Goal: Transaction & Acquisition: Purchase product/service

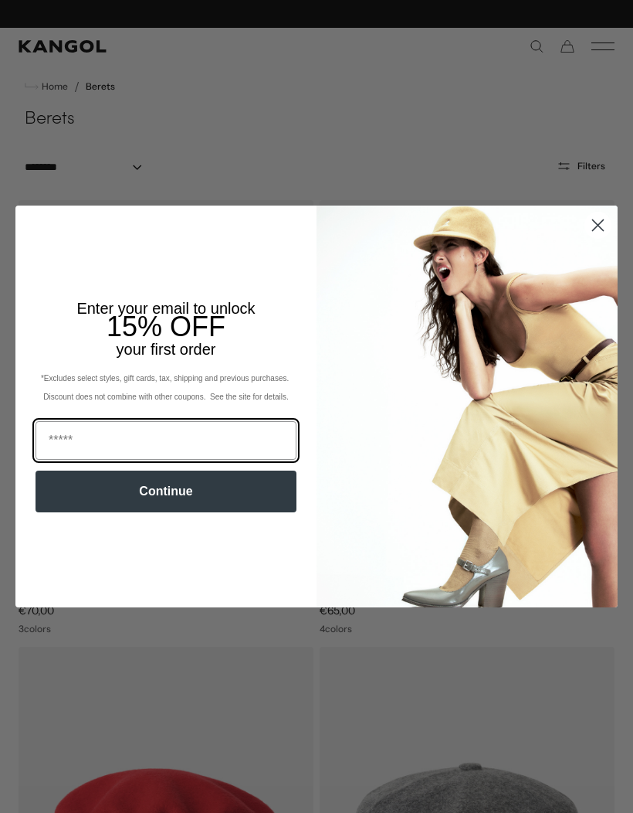
scroll to position [0, 318]
click at [593, 226] on circle "Close dialog" at bounding box center [598, 224] width 25 height 25
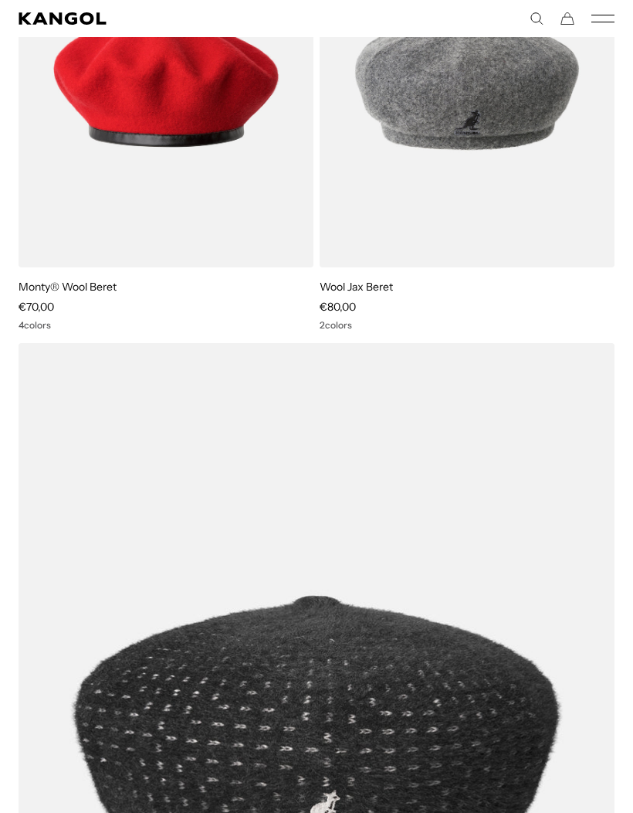
scroll to position [725, 0]
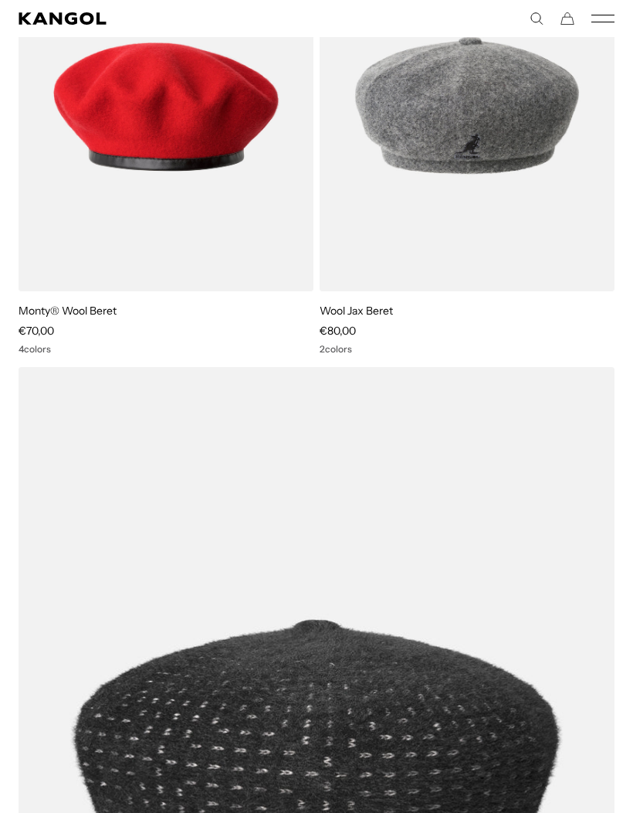
click at [605, 13] on icon "Mobile Menu" at bounding box center [603, 19] width 23 height 14
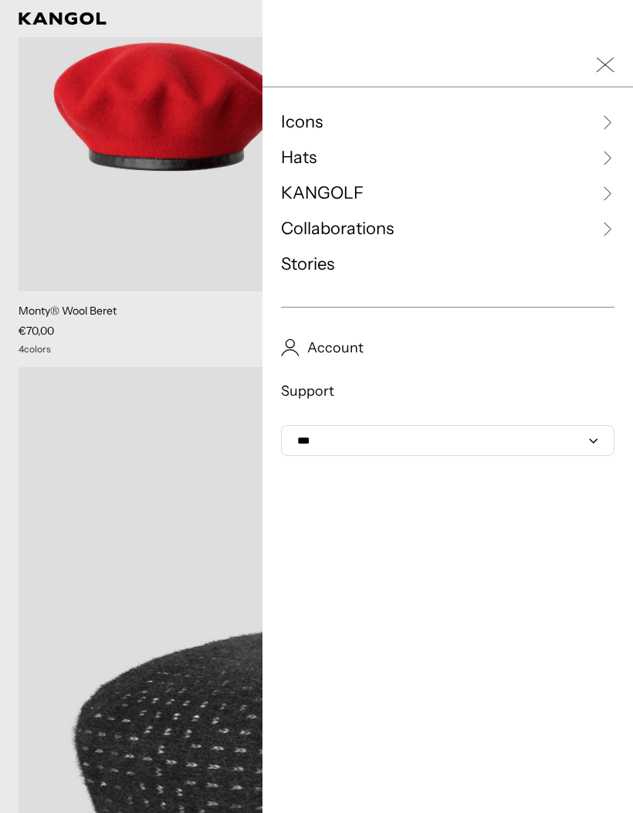
scroll to position [0, 0]
click at [396, 157] on link "Hats" at bounding box center [448, 157] width 334 height 23
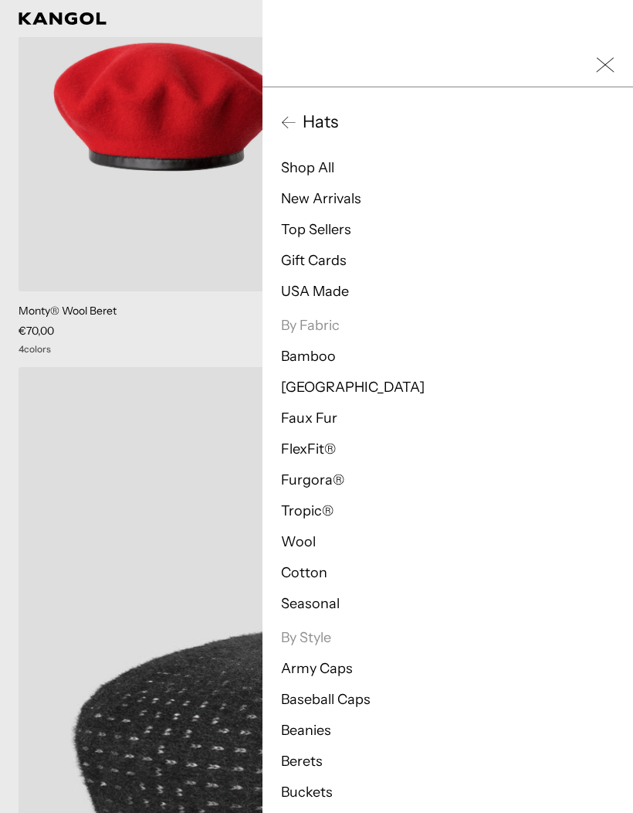
scroll to position [0, 318]
click at [288, 127] on icon at bounding box center [288, 121] width 15 height 15
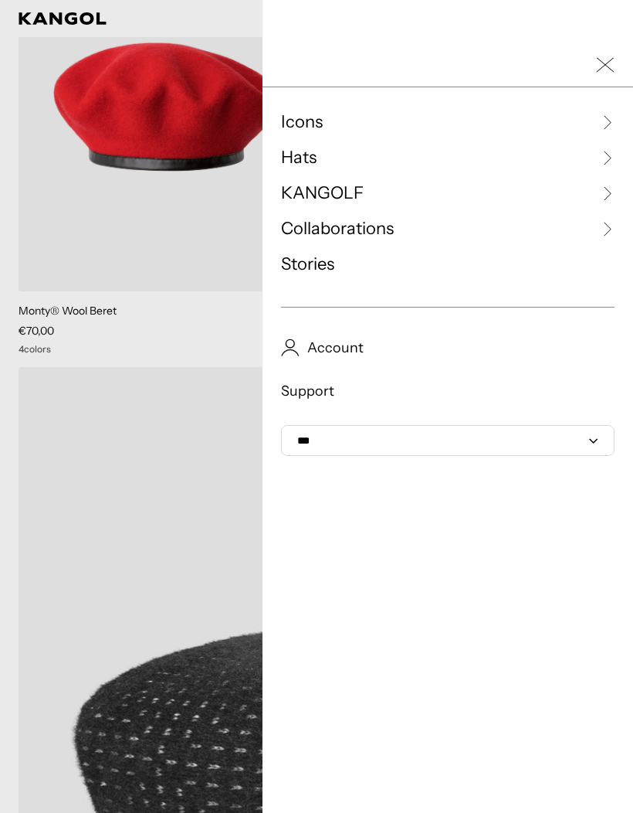
click at [357, 125] on link "Icons" at bounding box center [448, 121] width 334 height 23
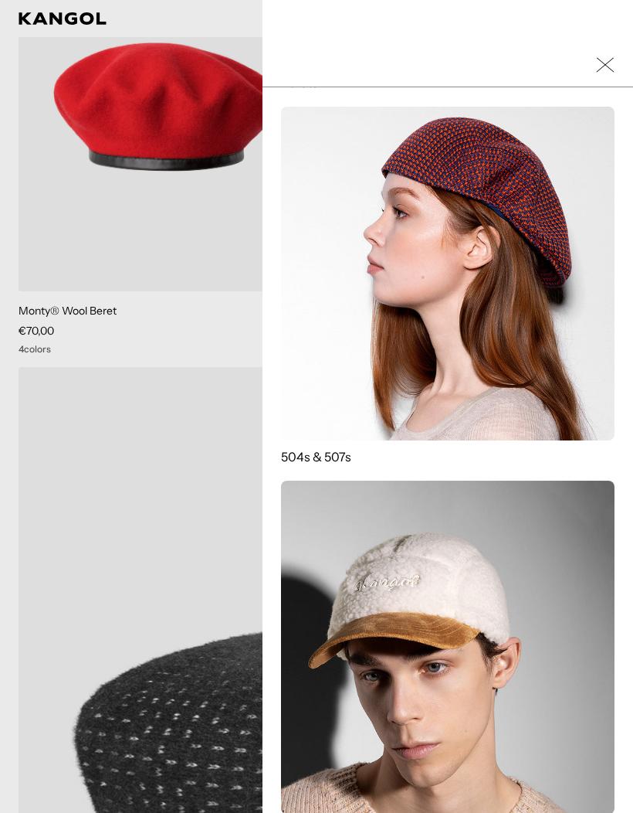
click at [475, 277] on img at bounding box center [448, 274] width 334 height 334
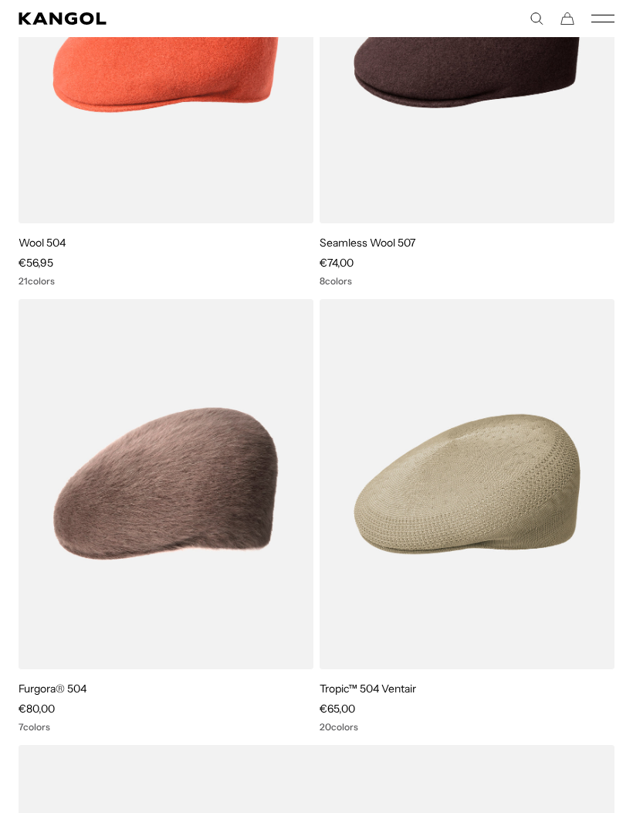
scroll to position [0, 318]
click at [0, 0] on img at bounding box center [0, 0] width 0 height 0
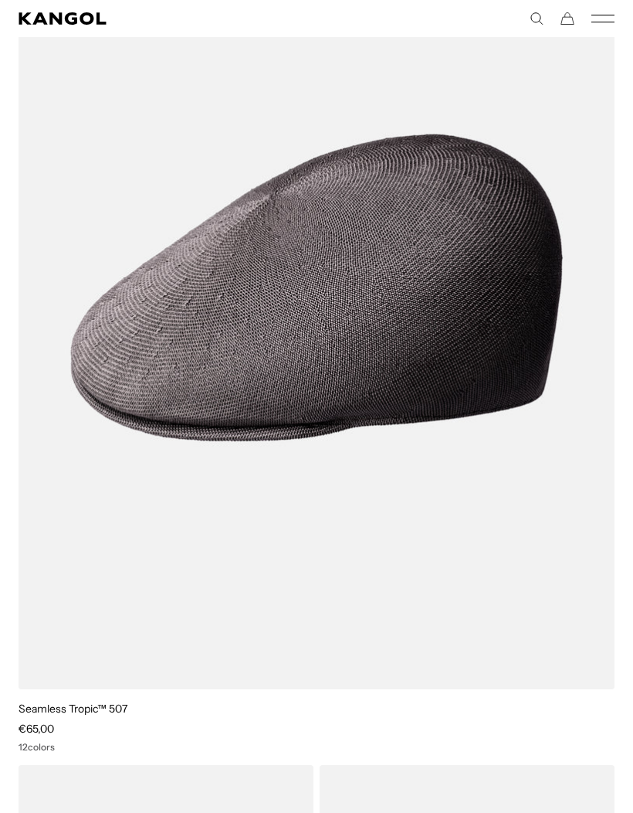
scroll to position [0, 0]
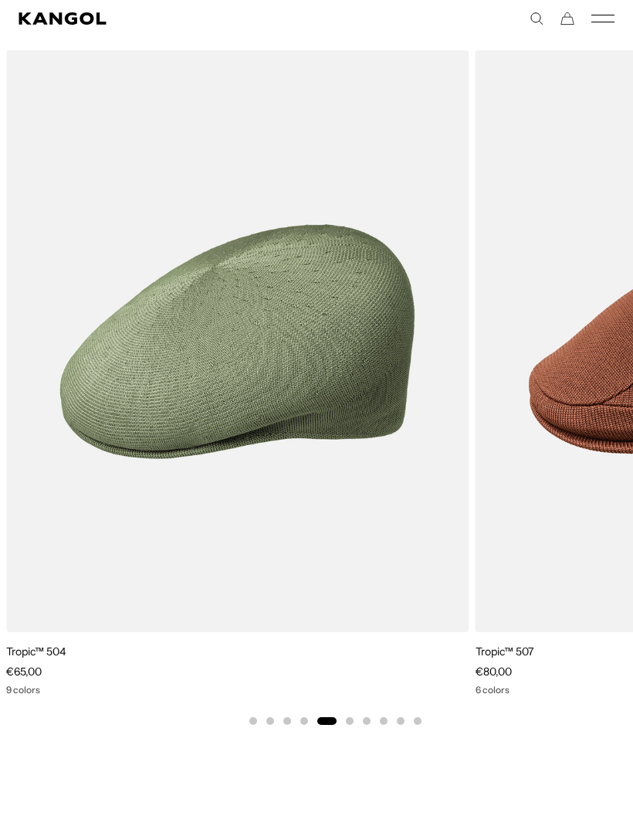
click at [0, 0] on img "5 of 10" at bounding box center [0, 0] width 0 height 0
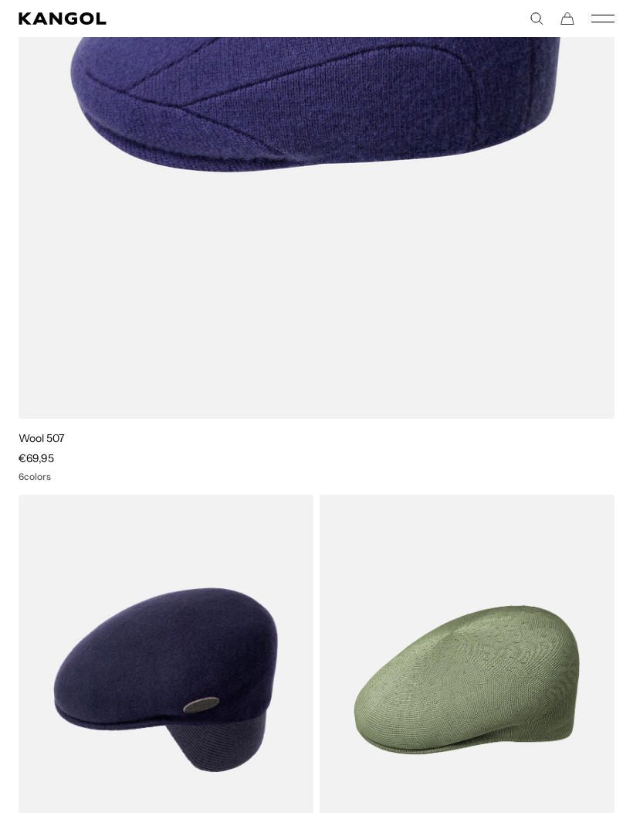
scroll to position [956, 0]
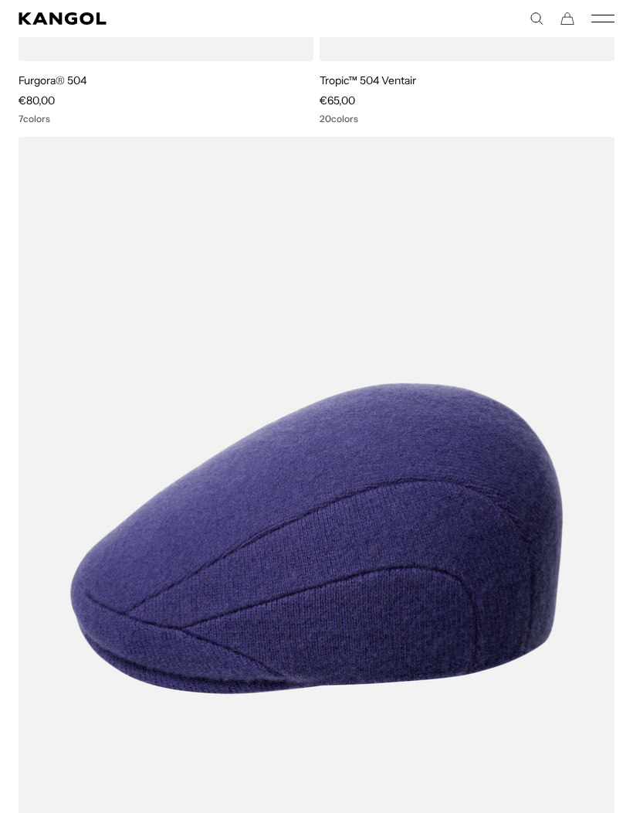
click at [59, 15] on icon "Kangol" at bounding box center [63, 18] width 89 height 12
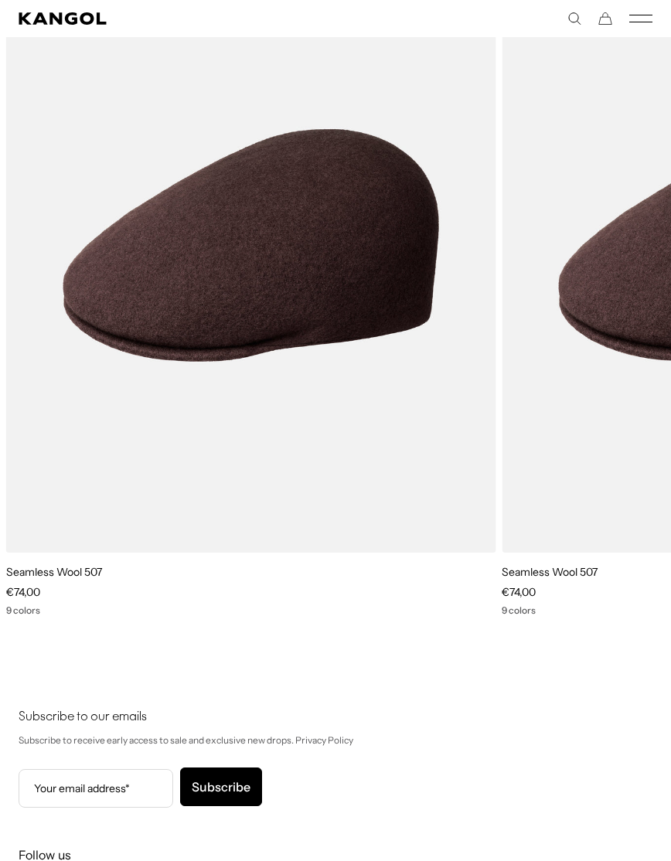
scroll to position [2632, 0]
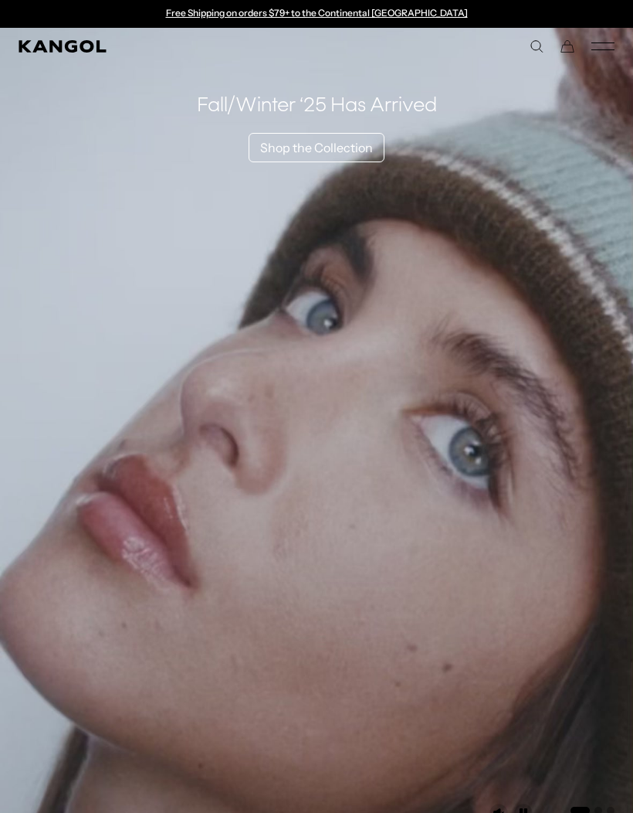
click at [611, 47] on icon "Mobile Menu" at bounding box center [603, 46] width 23 height 14
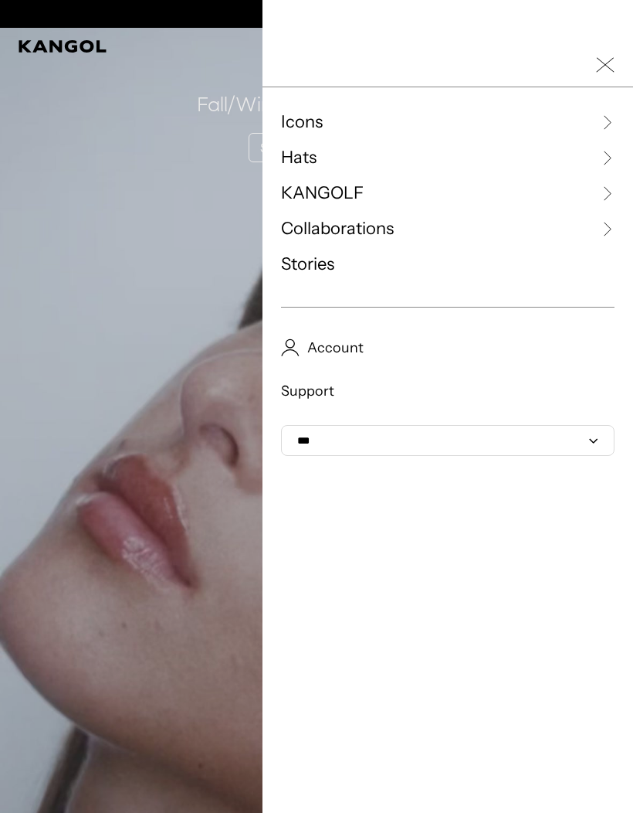
scroll to position [0, 318]
click at [541, 197] on link "KANGOLF" at bounding box center [448, 193] width 334 height 23
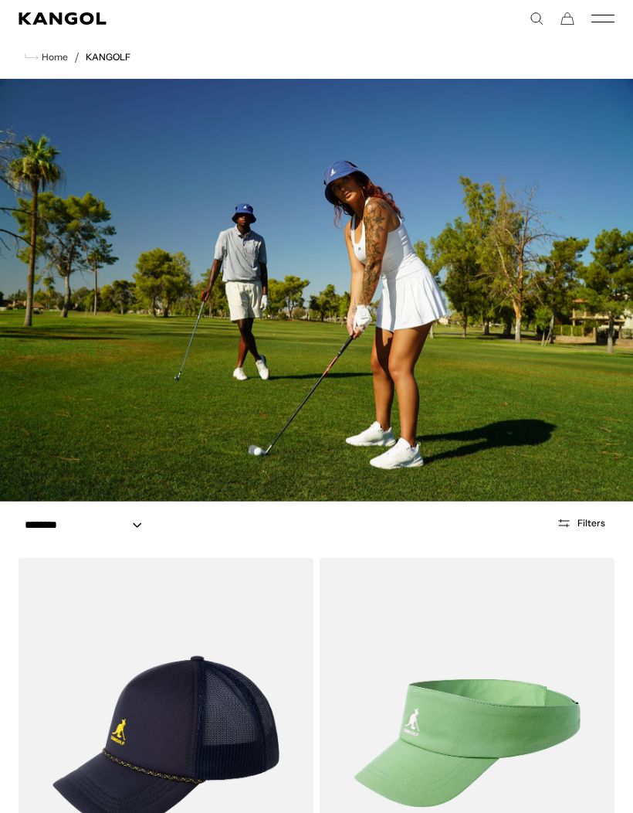
scroll to position [31, 0]
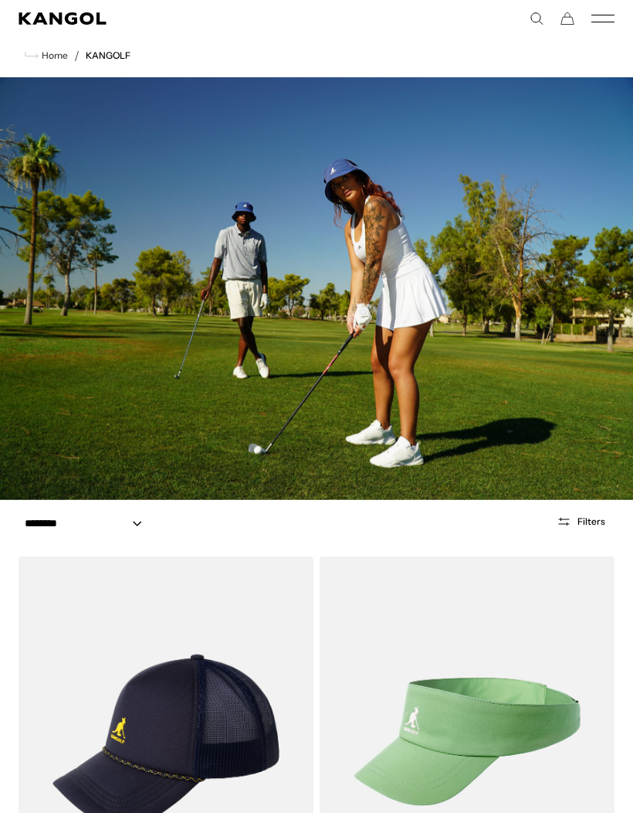
click at [601, 12] on icon "Mobile Menu" at bounding box center [603, 19] width 23 height 14
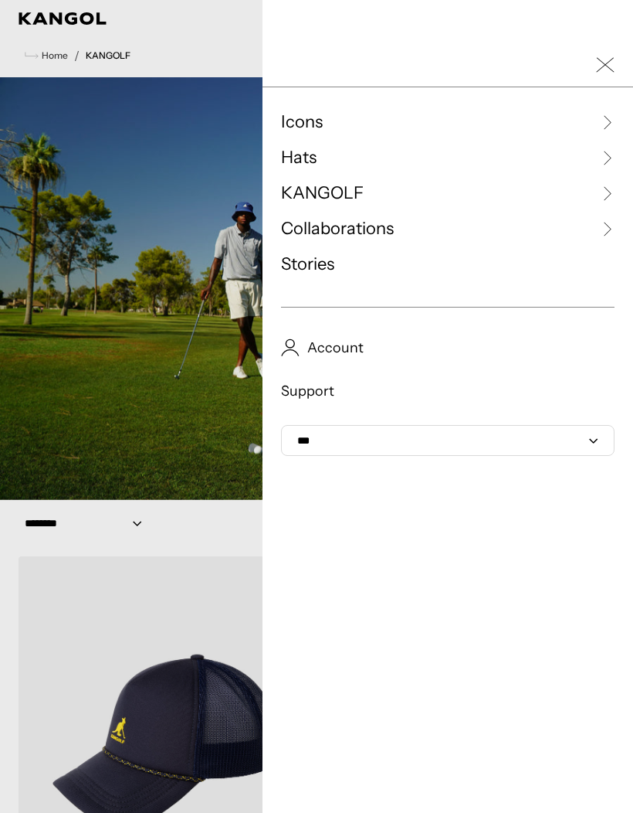
scroll to position [0, 318]
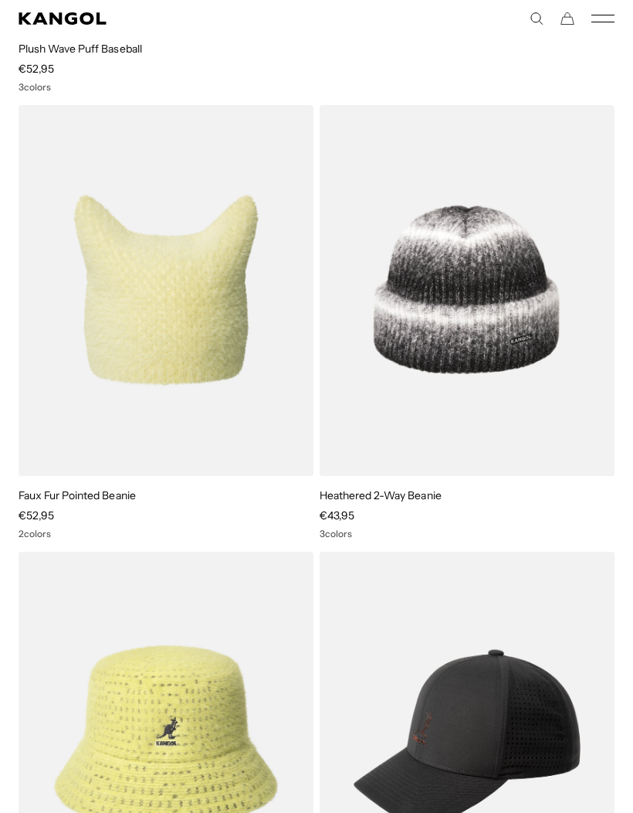
click at [0, 0] on img at bounding box center [0, 0] width 0 height 0
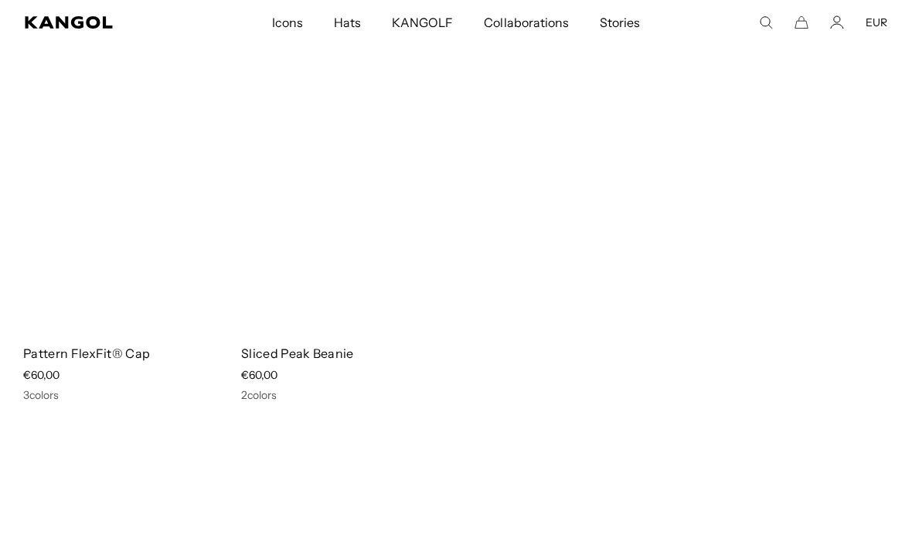
scroll to position [0, 318]
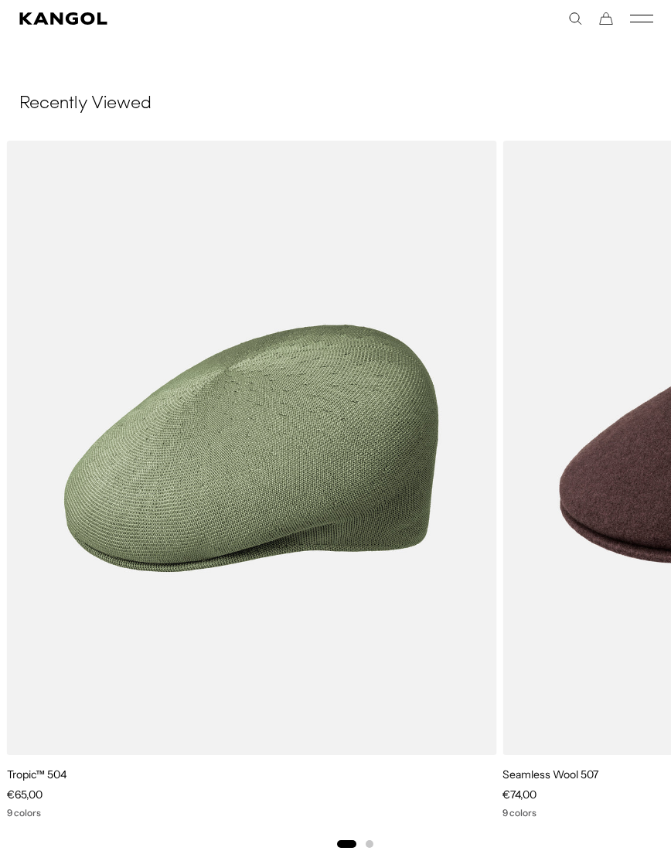
scroll to position [2376, 0]
